Goal: Task Accomplishment & Management: Use online tool/utility

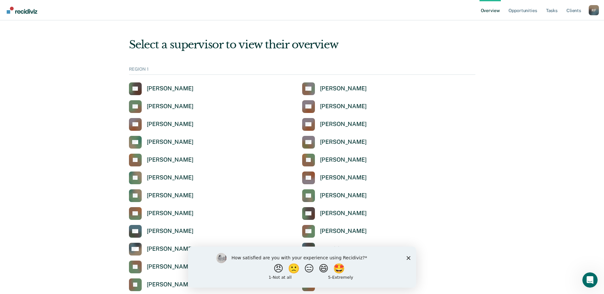
click at [410, 258] on icon "Close survey" at bounding box center [408, 258] width 4 height 4
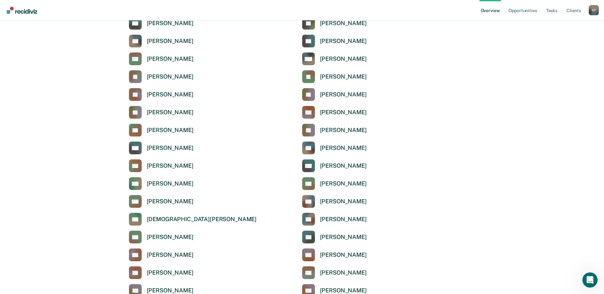
scroll to position [605, 0]
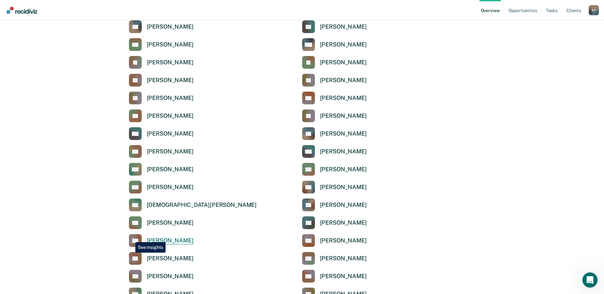
click at [130, 237] on icon at bounding box center [134, 238] width 18 height 17
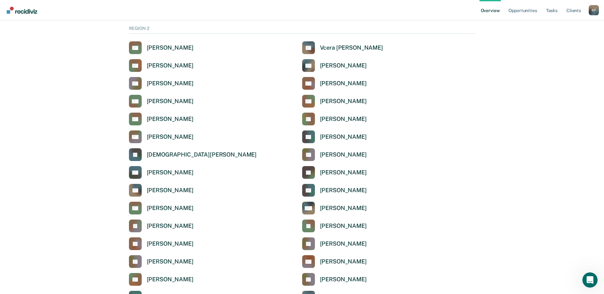
scroll to position [446, 0]
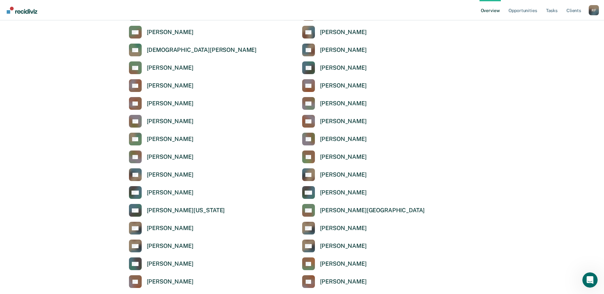
scroll to position [764, 0]
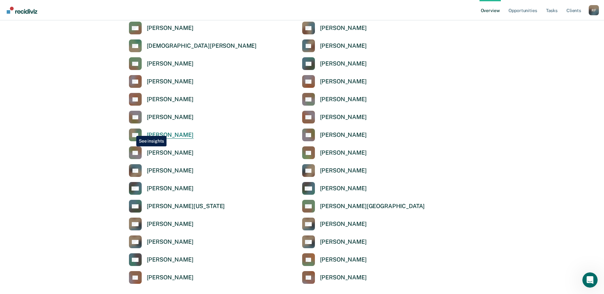
click at [131, 131] on icon at bounding box center [134, 130] width 19 height 17
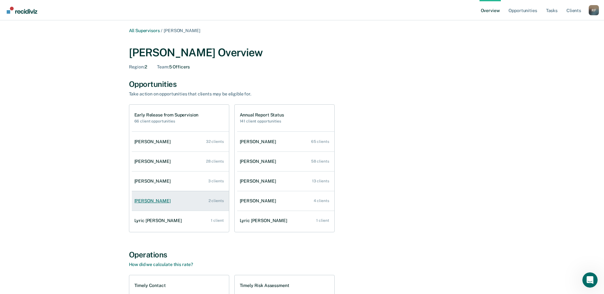
click at [154, 204] on link "[PERSON_NAME] 2 clients" at bounding box center [180, 201] width 97 height 18
click at [528, 11] on link "Opportunities" at bounding box center [522, 10] width 31 height 20
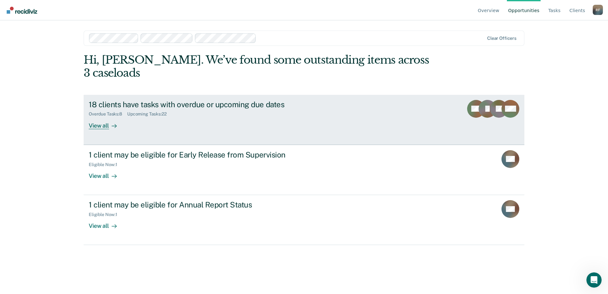
click at [101, 117] on div "View all" at bounding box center [107, 123] width 36 height 12
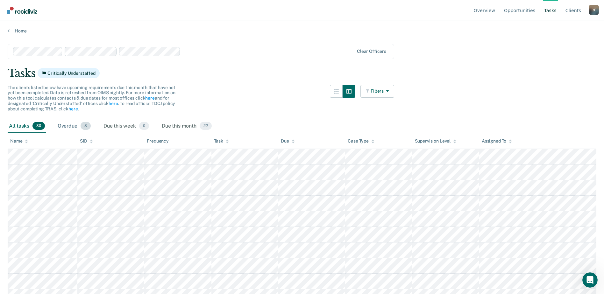
click at [88, 127] on span "8" at bounding box center [86, 126] width 10 height 8
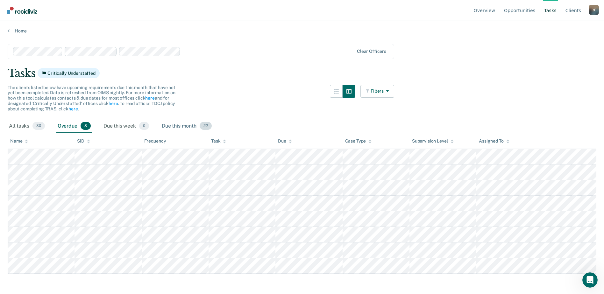
click at [206, 123] on span "22" at bounding box center [206, 126] width 12 height 8
